Goal: Register for event/course

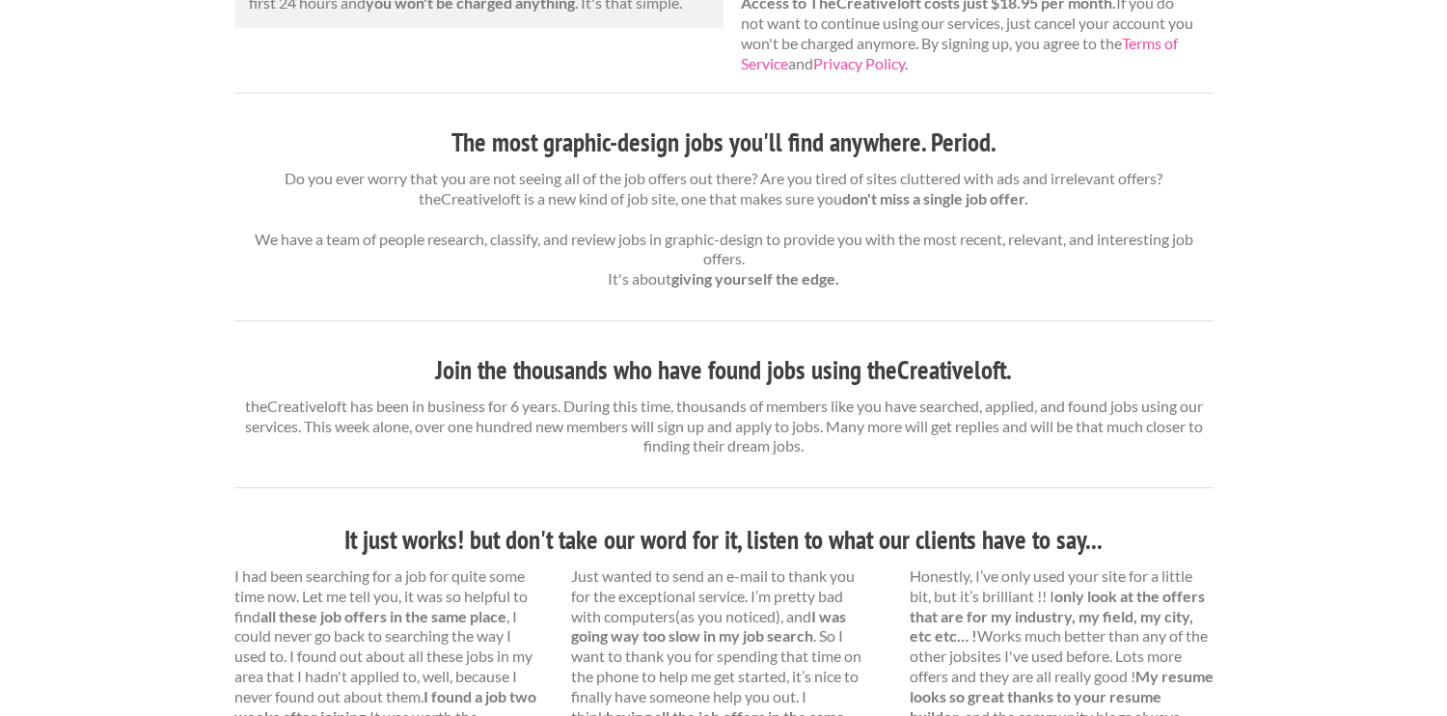
scroll to position [608, 0]
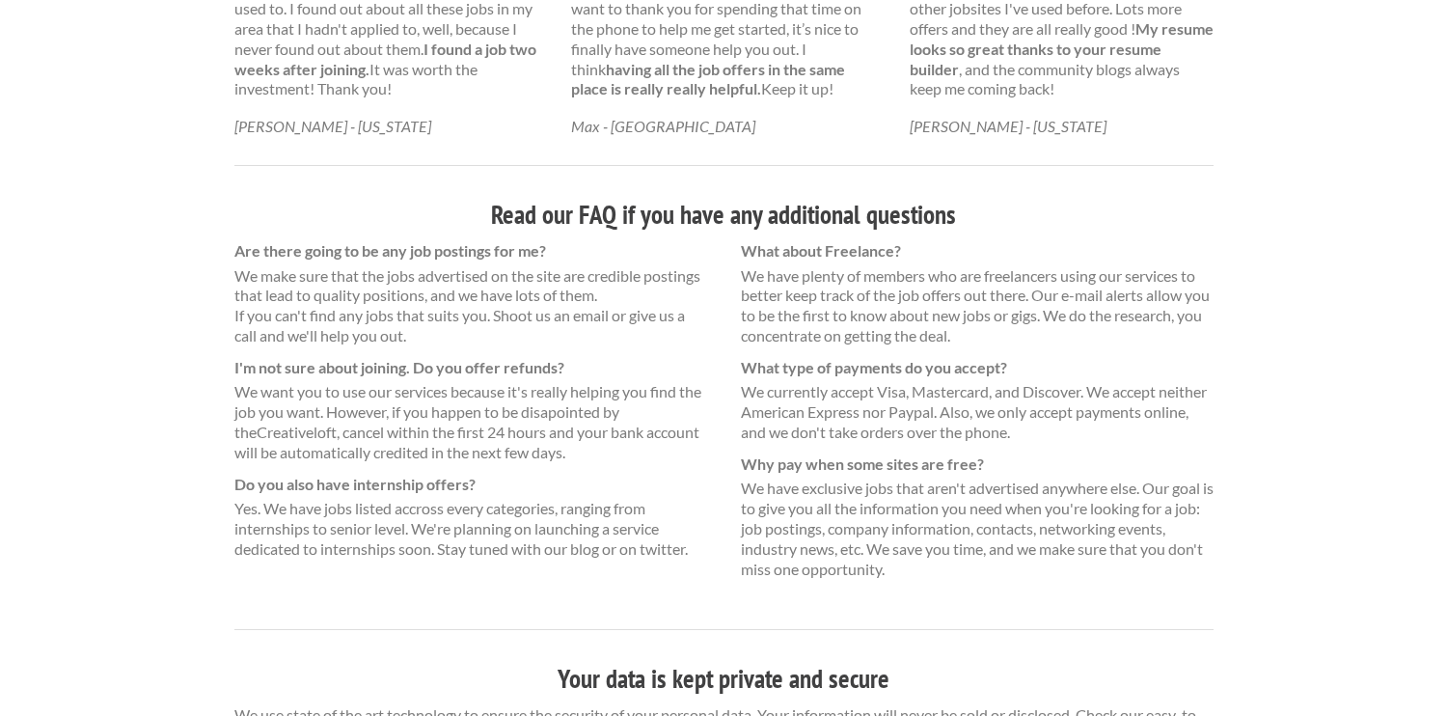
scroll to position [1295, 0]
